Goal: Find specific page/section: Find specific page/section

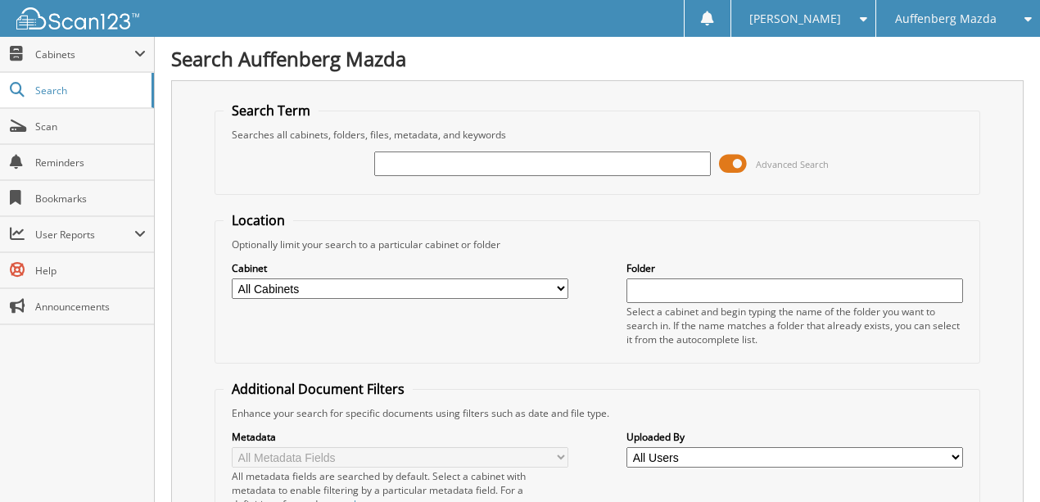
click at [412, 165] on input "text" at bounding box center [542, 164] width 337 height 25
type input "DBC16578"
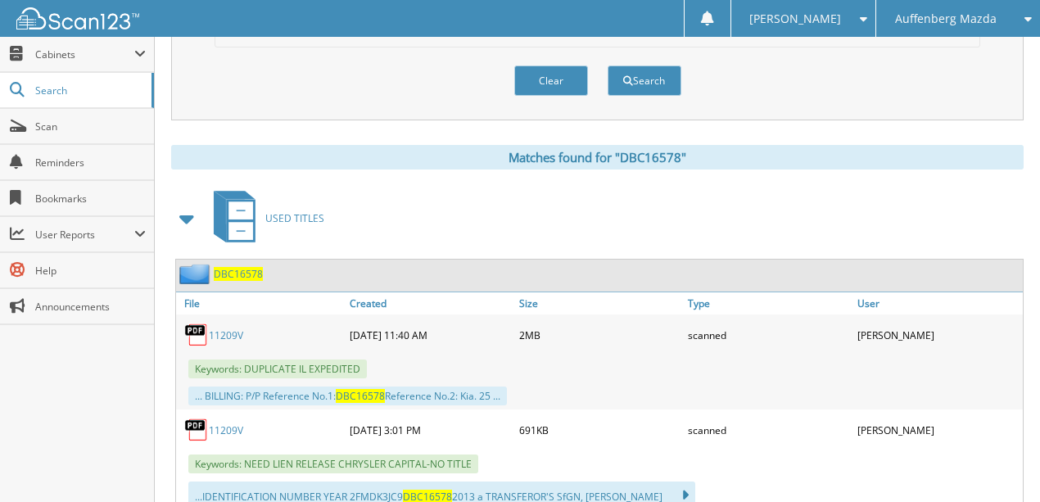
scroll to position [655, 0]
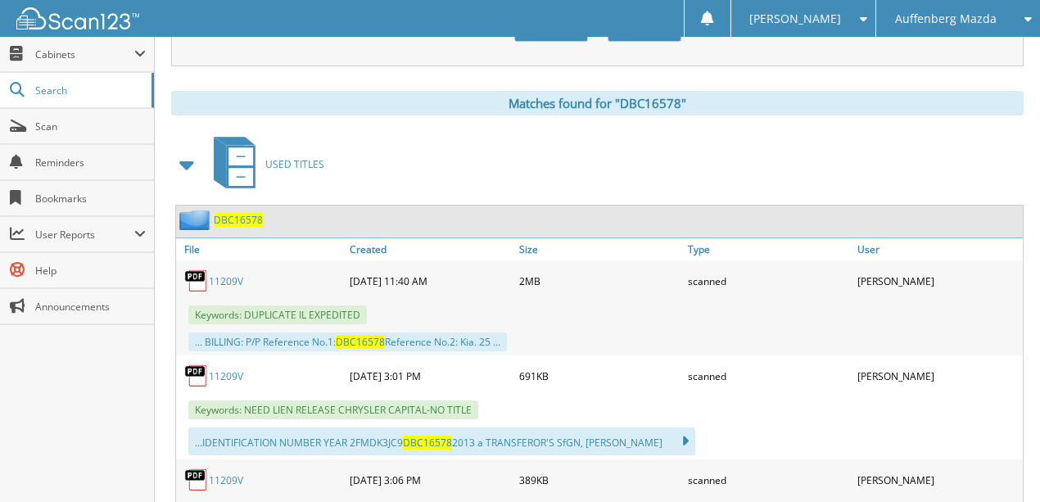
click at [230, 274] on link "11209V" at bounding box center [226, 281] width 34 height 14
click at [918, 17] on span "Auffenberg Mazda" at bounding box center [946, 19] width 102 height 10
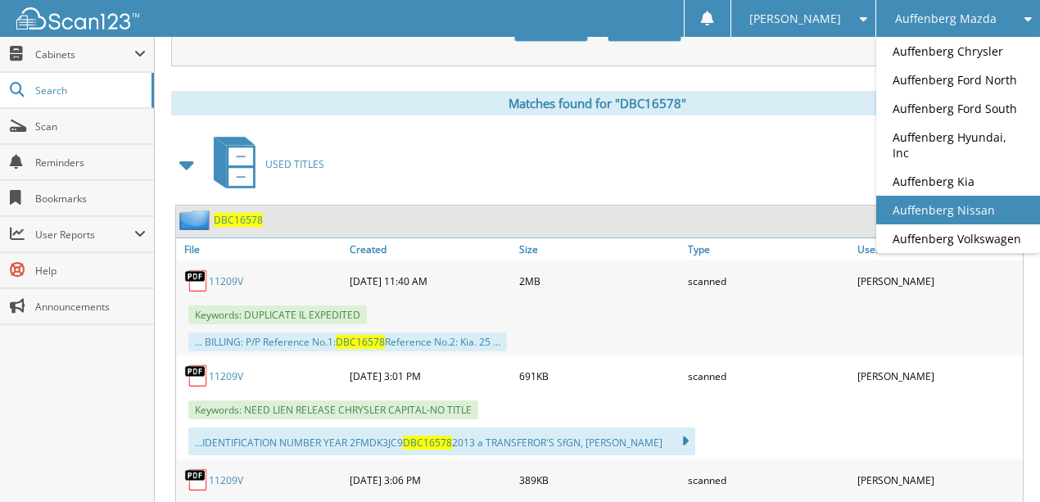
click at [995, 196] on link "Auffenberg Nissan" at bounding box center [959, 210] width 164 height 29
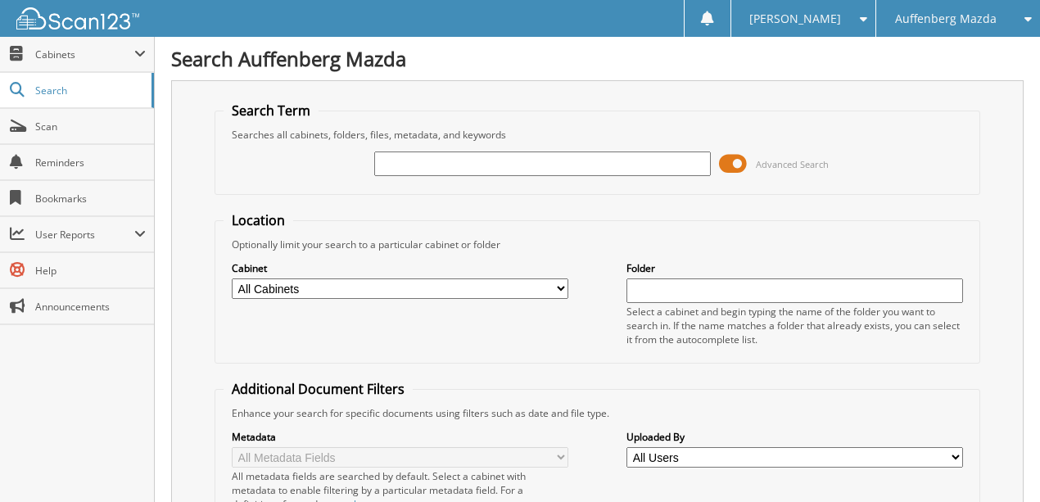
click at [417, 156] on input "text" at bounding box center [542, 164] width 337 height 25
type input "11789M"
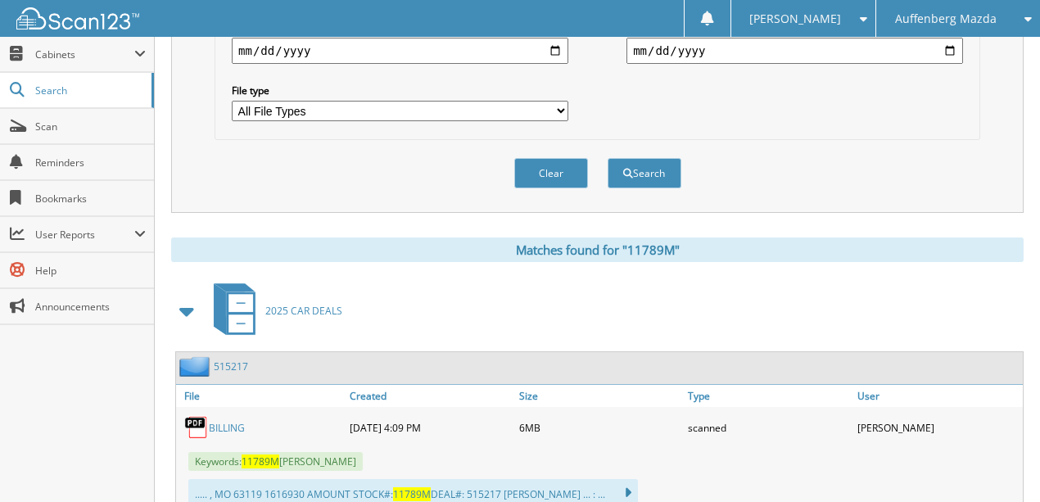
scroll to position [273, 0]
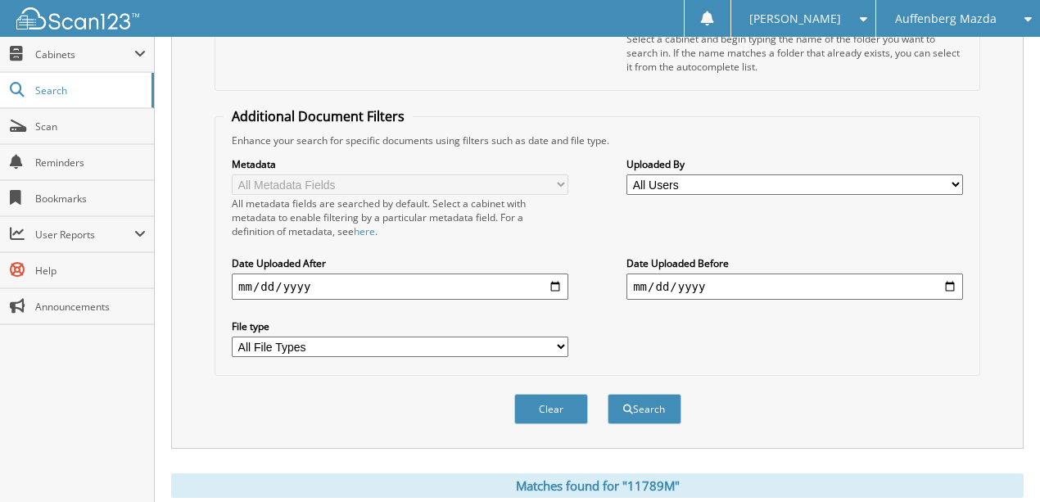
click at [565, 395] on button "Clear" at bounding box center [552, 409] width 74 height 30
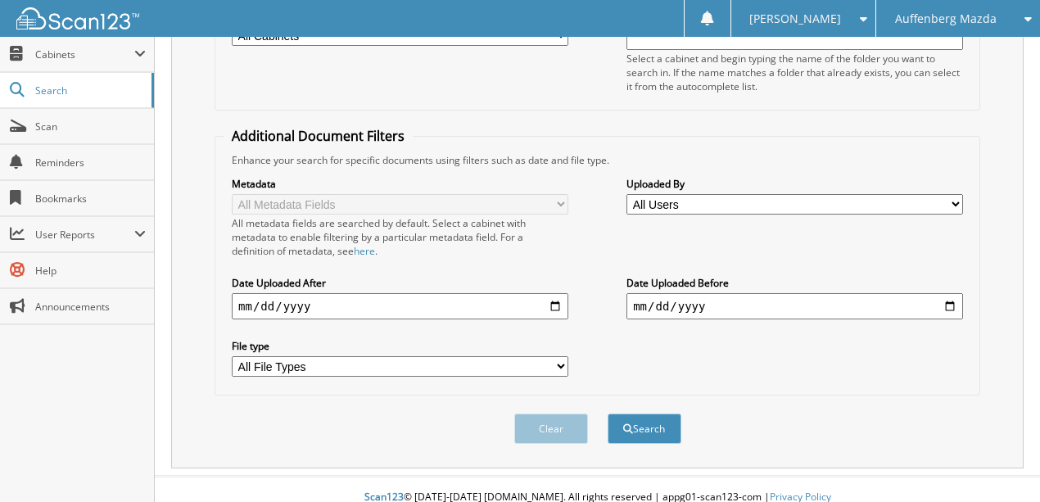
click at [920, 17] on span "Auffenberg Mazda" at bounding box center [946, 19] width 102 height 10
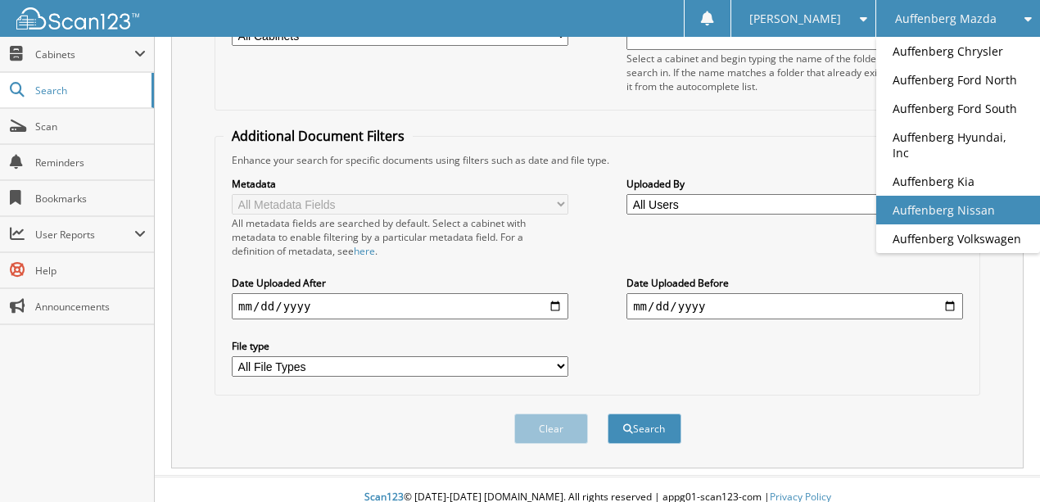
click at [930, 197] on link "Auffenberg Nissan" at bounding box center [959, 210] width 164 height 29
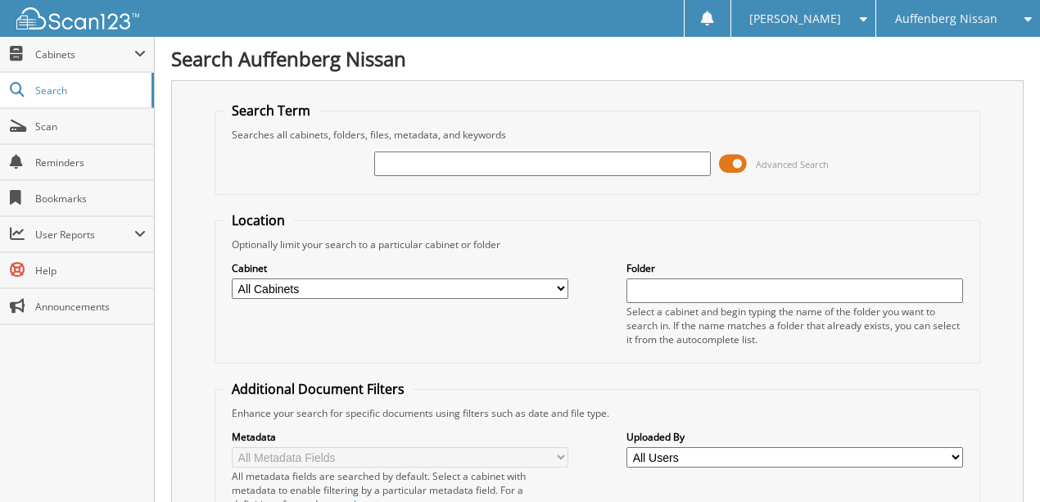
click at [435, 164] on input "text" at bounding box center [542, 164] width 337 height 25
type input "KC719380"
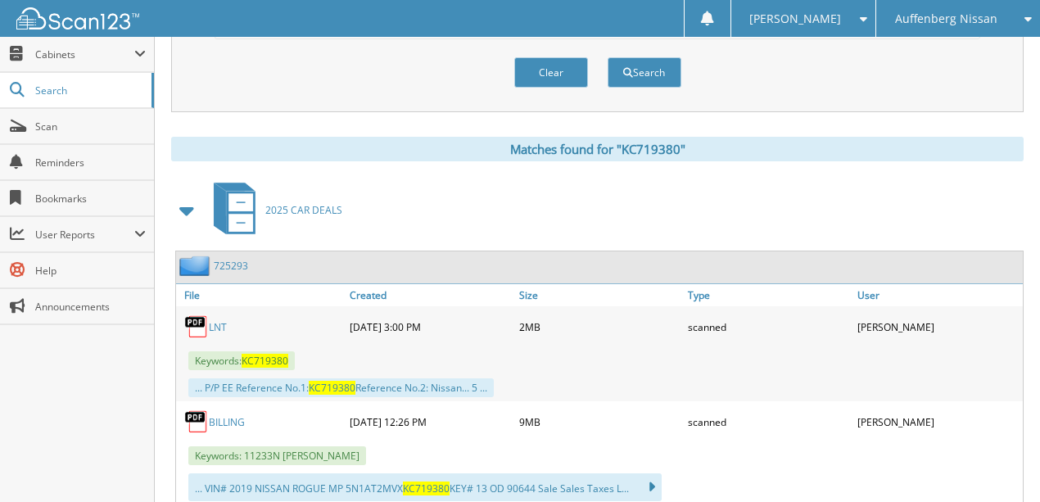
scroll to position [655, 0]
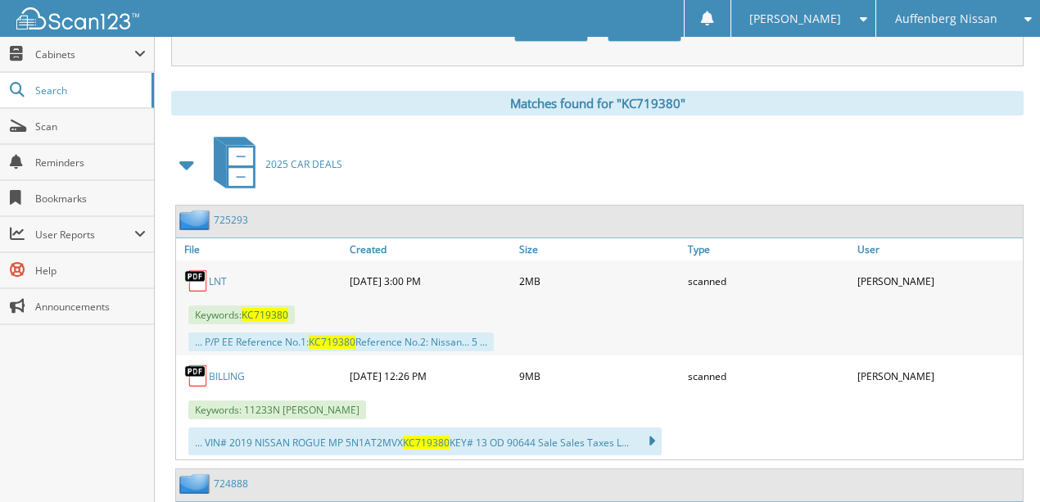
click at [215, 274] on link "LNT" at bounding box center [218, 281] width 18 height 14
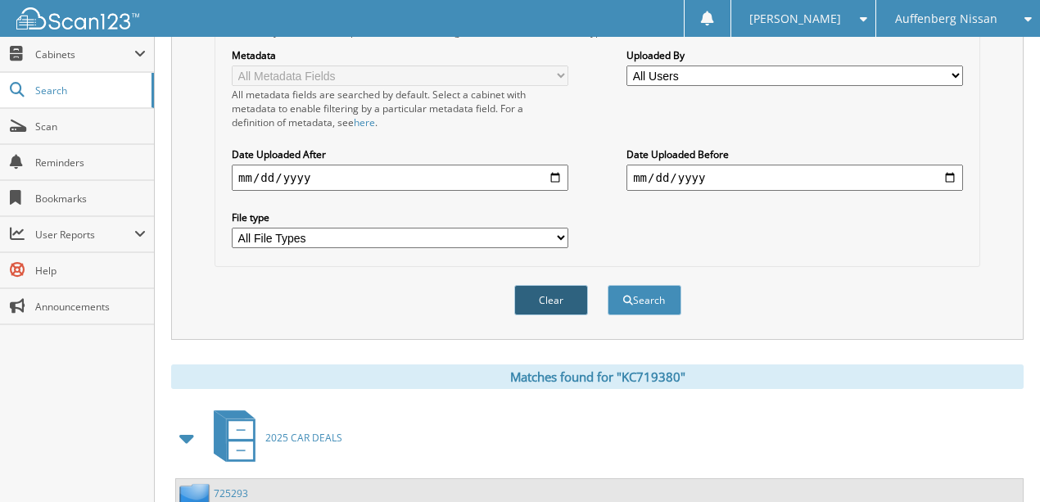
click at [550, 285] on button "Clear" at bounding box center [552, 300] width 74 height 30
